Goal: Information Seeking & Learning: Understand process/instructions

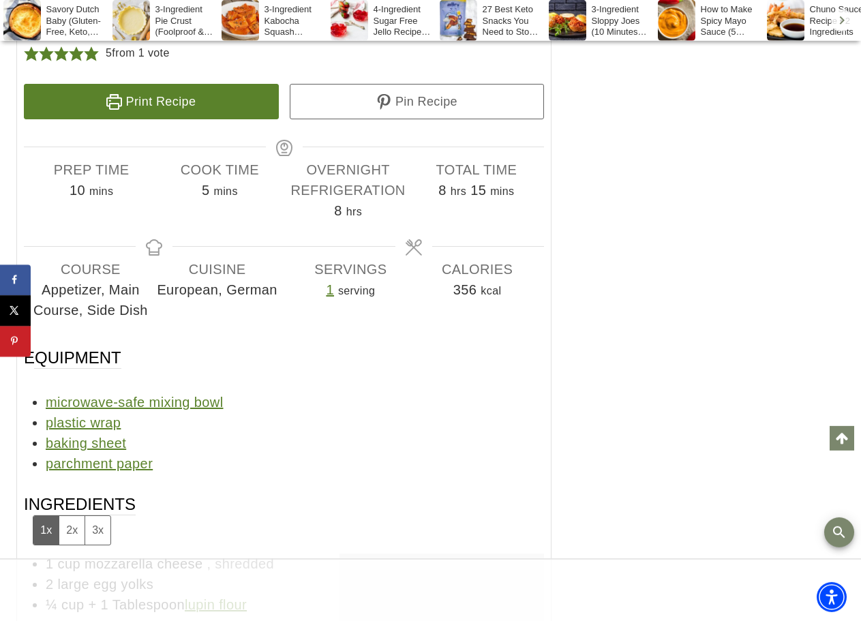
scroll to position [9536, 0]
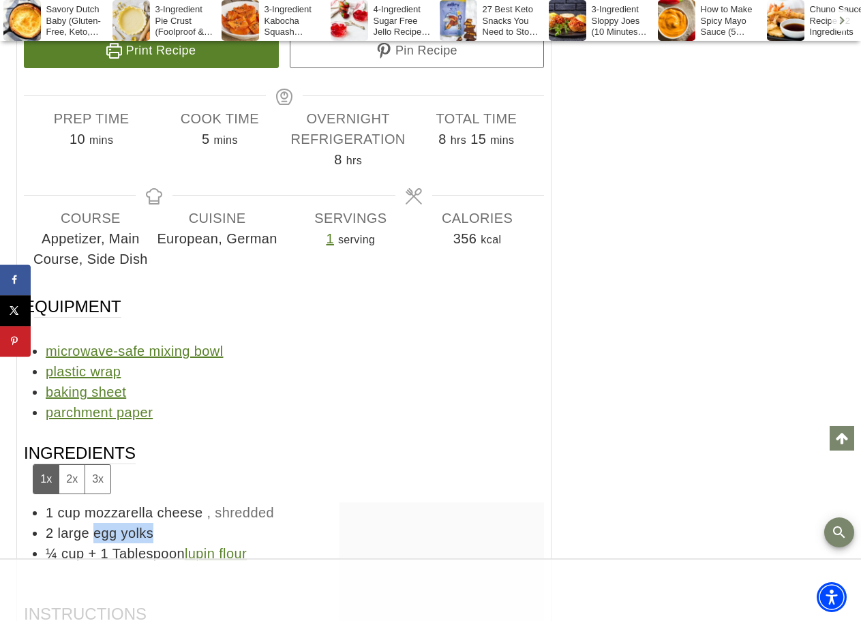
drag, startPoint x: 93, startPoint y: 201, endPoint x: 170, endPoint y: 198, distance: 77.1
click at [170, 523] on li "2 large egg yolks" at bounding box center [295, 533] width 498 height 20
drag, startPoint x: 108, startPoint y: 333, endPoint x: 545, endPoint y: 461, distance: 454.6
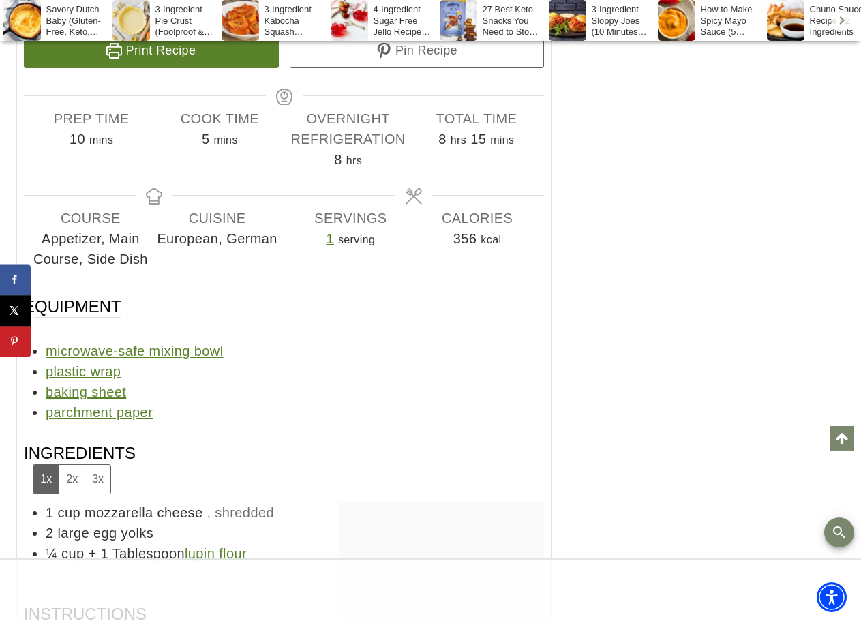
drag, startPoint x: 139, startPoint y: 436, endPoint x: 181, endPoint y: 436, distance: 42.3
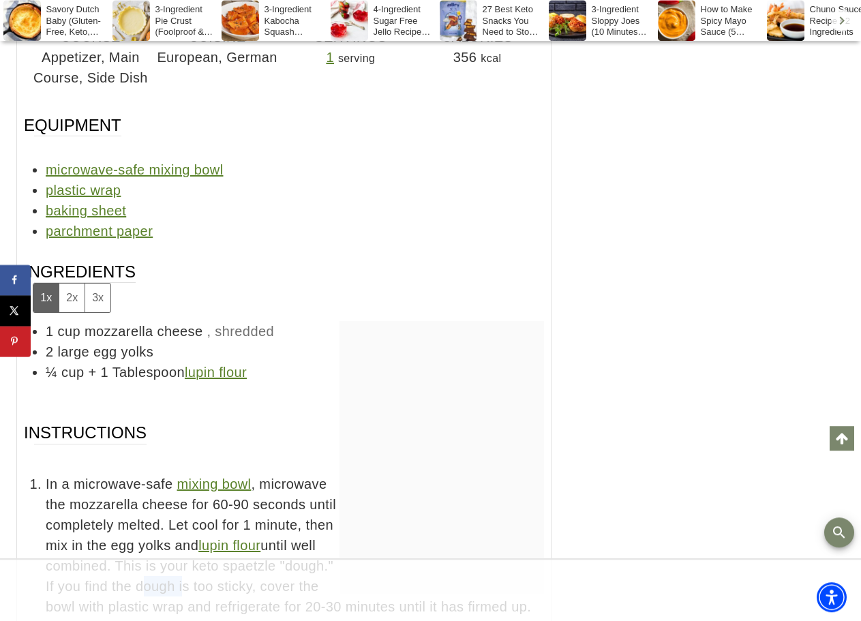
scroll to position [9744, 0]
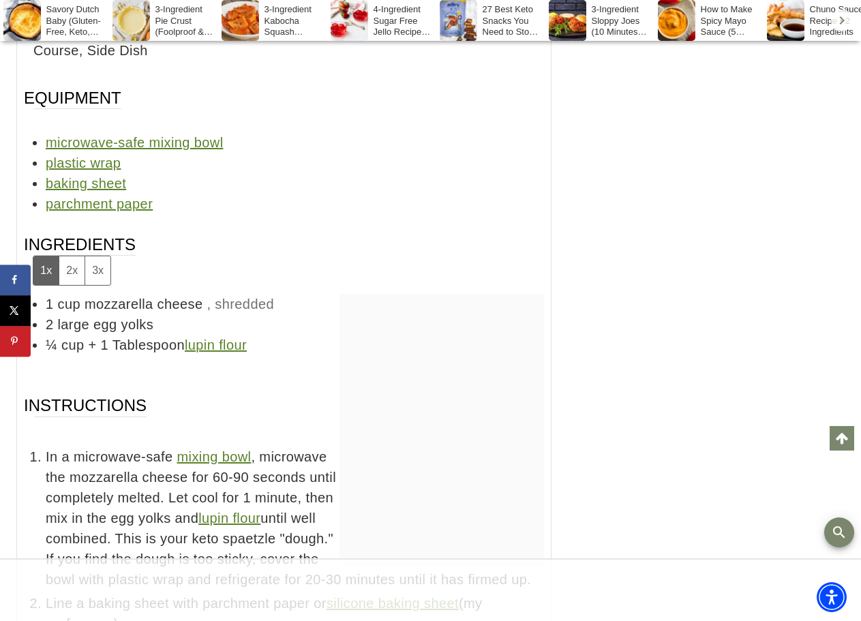
drag, startPoint x: 200, startPoint y: 318, endPoint x: 218, endPoint y: 332, distance: 22.8
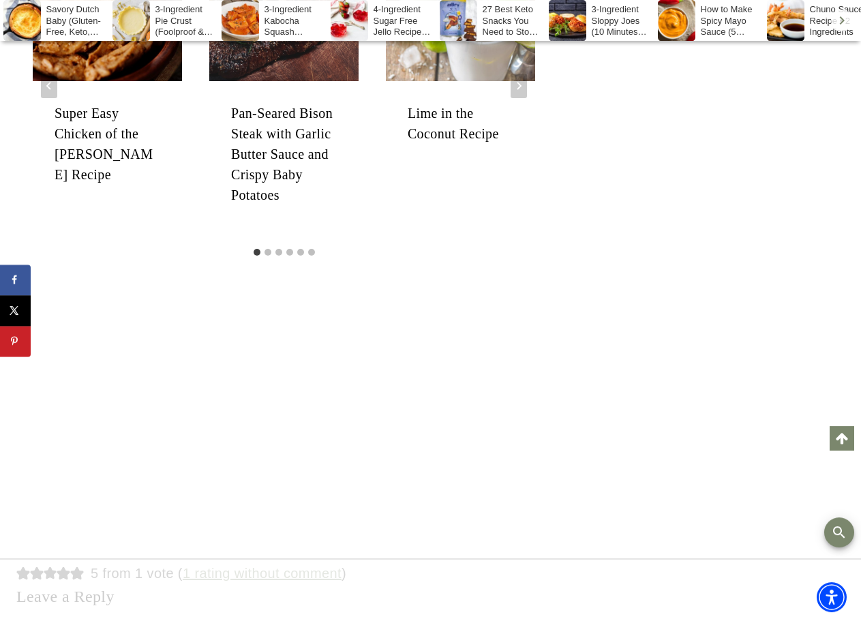
scroll to position [0, 0]
